Goal: Information Seeking & Learning: Learn about a topic

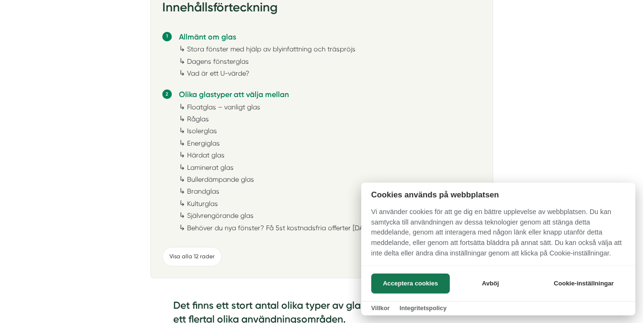
scroll to position [619, 0]
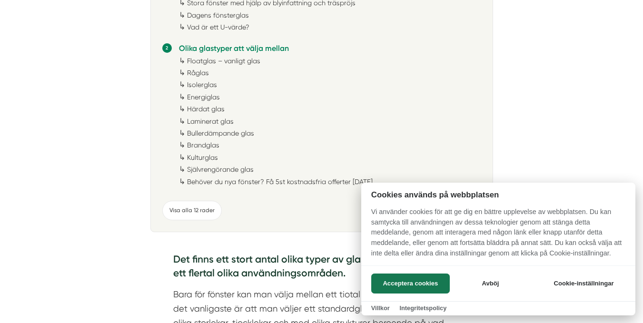
click at [206, 97] on div at bounding box center [321, 161] width 643 height 323
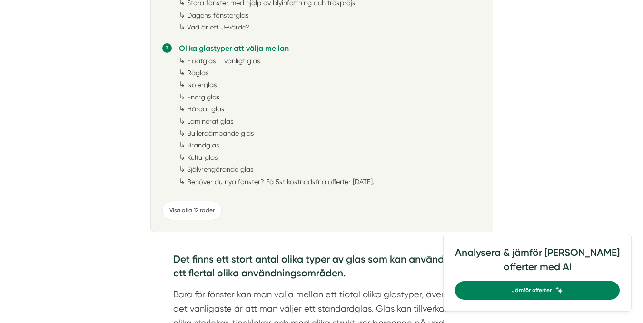
click at [213, 95] on link "Energiglas" at bounding box center [203, 97] width 33 height 8
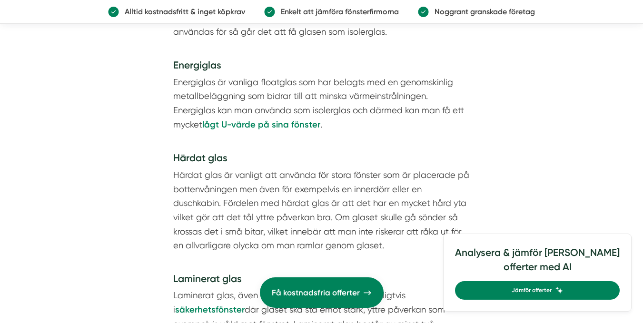
scroll to position [2135, 0]
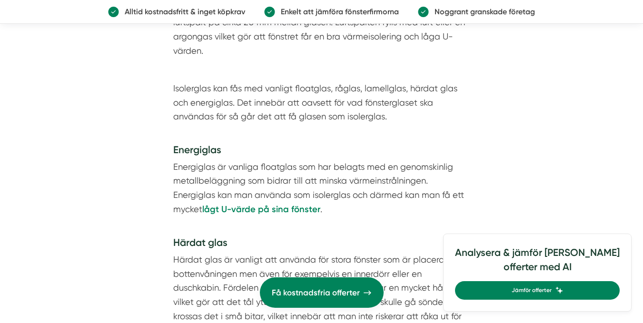
click at [214, 148] on h4 "Energiglas" at bounding box center [321, 151] width 297 height 17
click at [245, 208] on strong "lågt U-värde på sina fönster" at bounding box center [261, 209] width 118 height 10
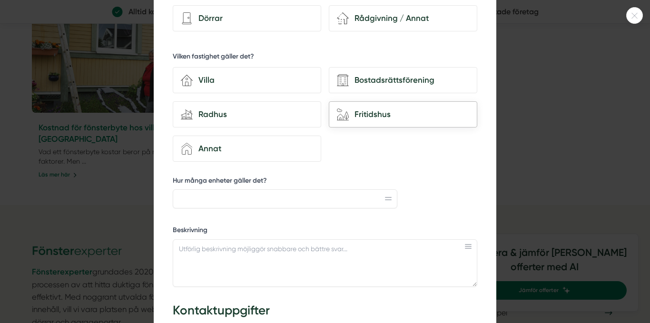
scroll to position [190, 0]
